Goal: Navigation & Orientation: Go to known website

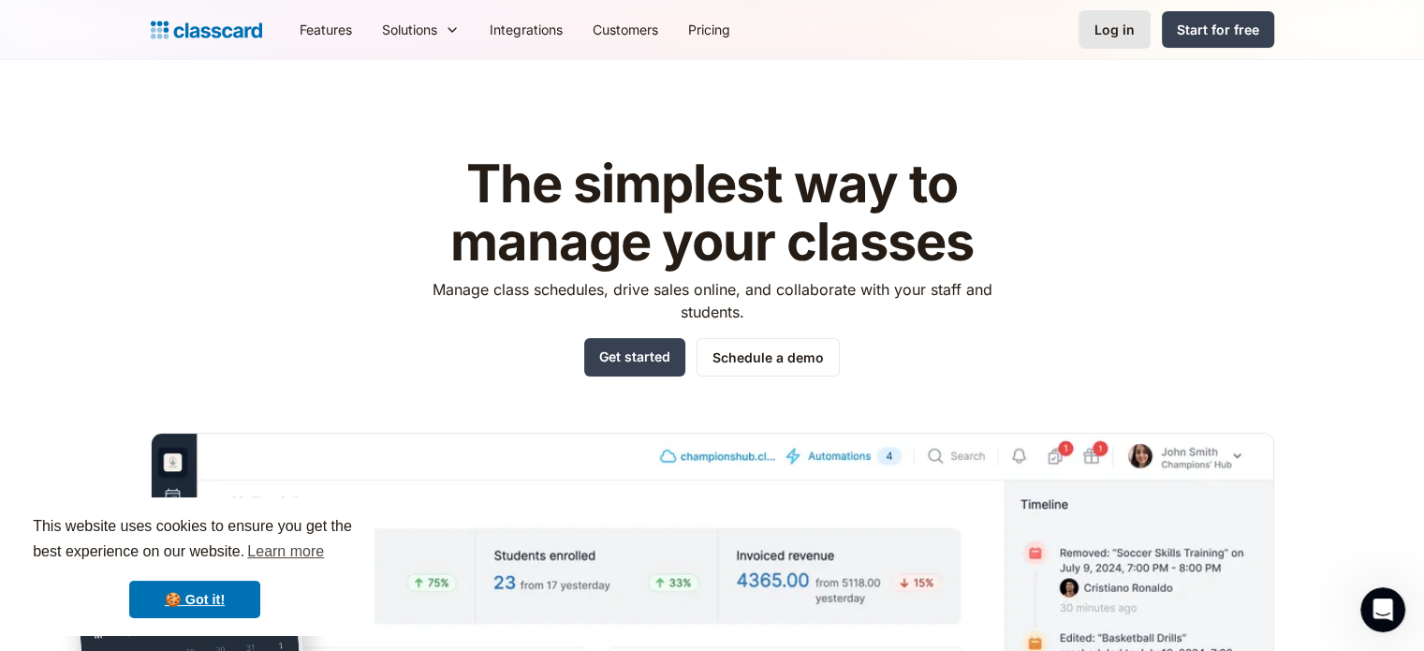
click at [1127, 37] on div "Log in" at bounding box center [1115, 30] width 40 height 20
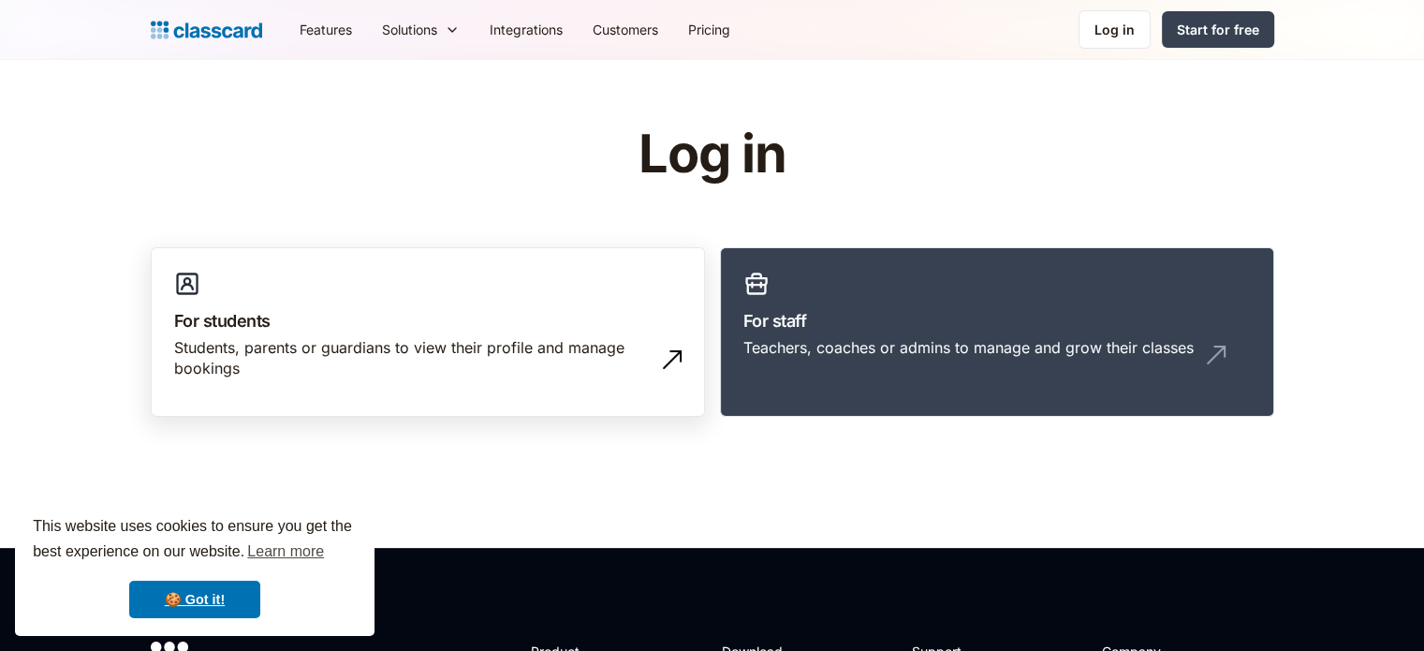
click at [324, 339] on div "Students, parents or guardians to view their profile and manage bookings" at bounding box center [409, 358] width 470 height 42
